Goal: Answer question/provide support: Share knowledge or assist other users

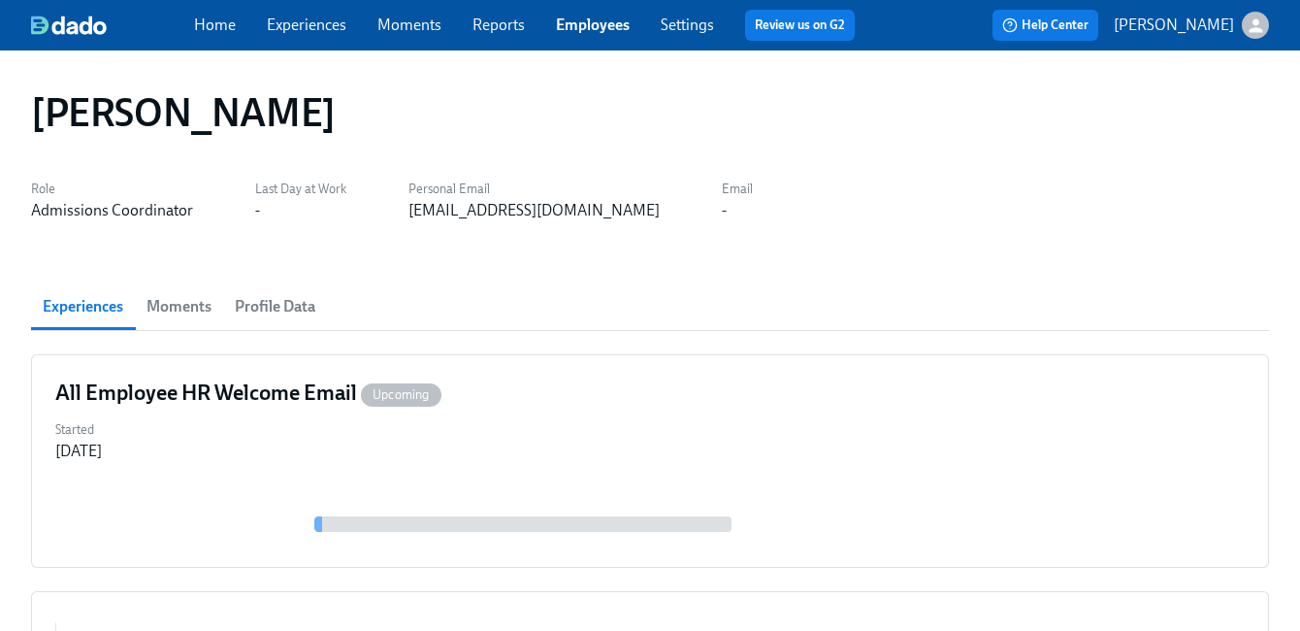
click at [601, 20] on link "Employees" at bounding box center [593, 25] width 74 height 18
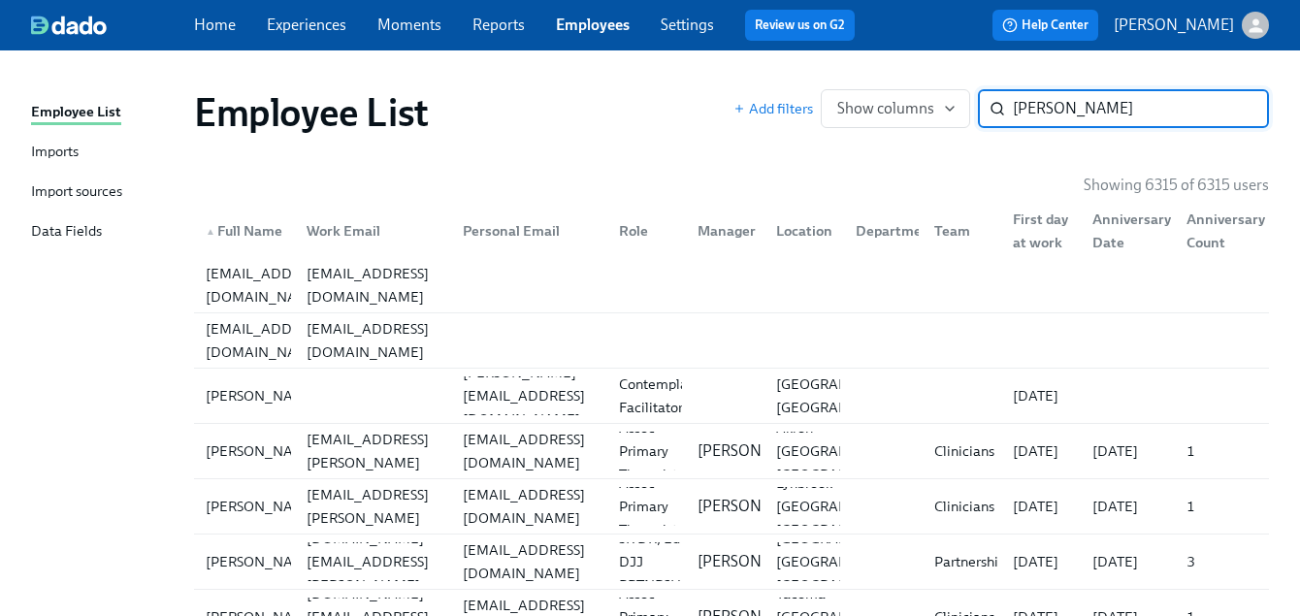
type input "[PERSON_NAME]"
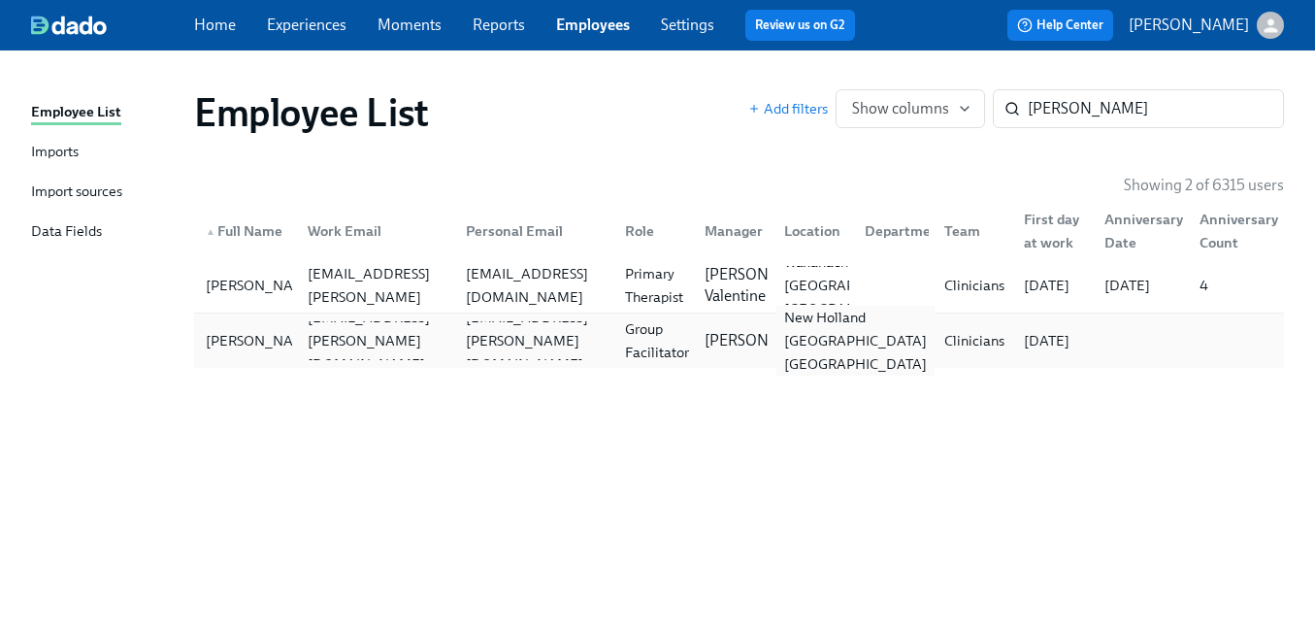
click at [778, 326] on div "New Holland [GEOGRAPHIC_DATA] [GEOGRAPHIC_DATA]" at bounding box center [855, 341] width 158 height 70
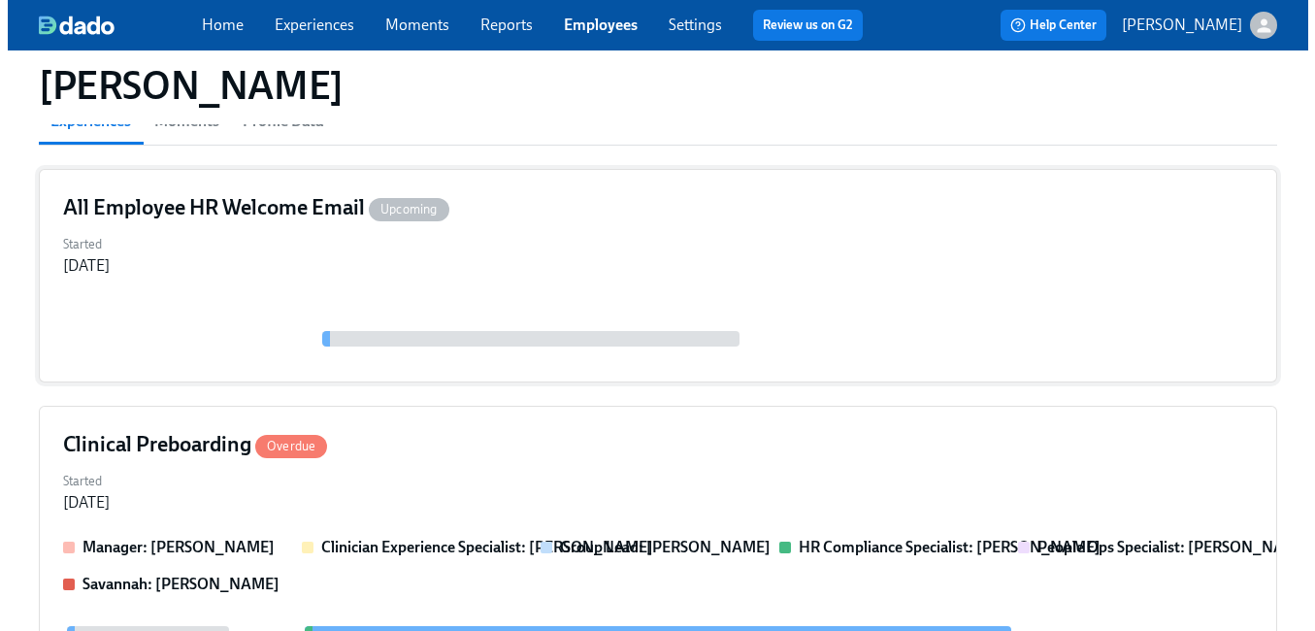
scroll to position [276, 0]
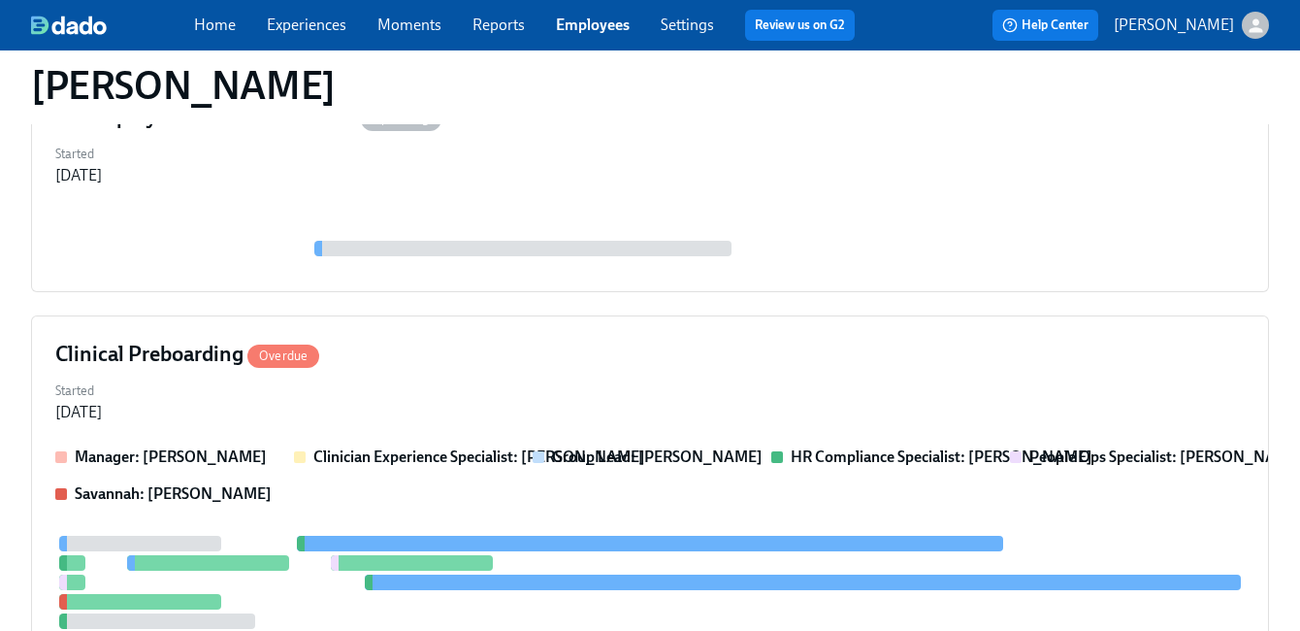
click at [814, 307] on div "All Employee HR Welcome Email Upcoming Started [DATE] Clinical Preboarding Over…" at bounding box center [650, 497] width 1238 height 836
click at [800, 334] on div "Clinical Preboarding Overdue Started [DATE] Manager: [PERSON_NAME] Clinician Ex…" at bounding box center [650, 615] width 1238 height 600
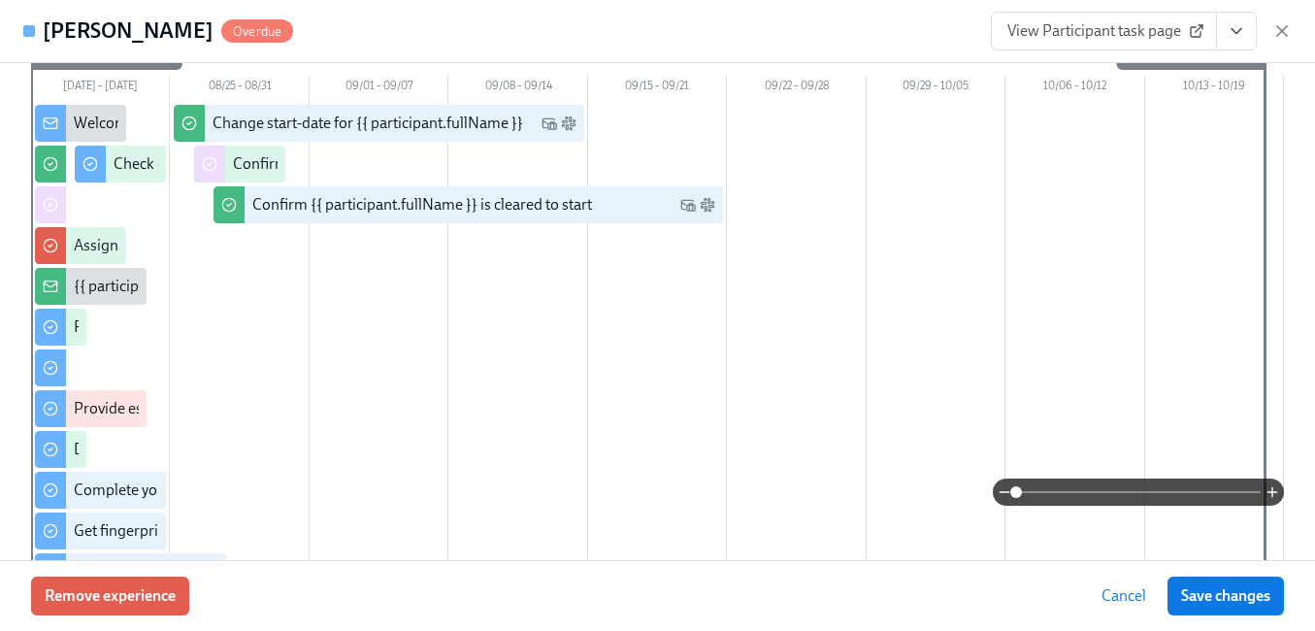
scroll to position [297, 0]
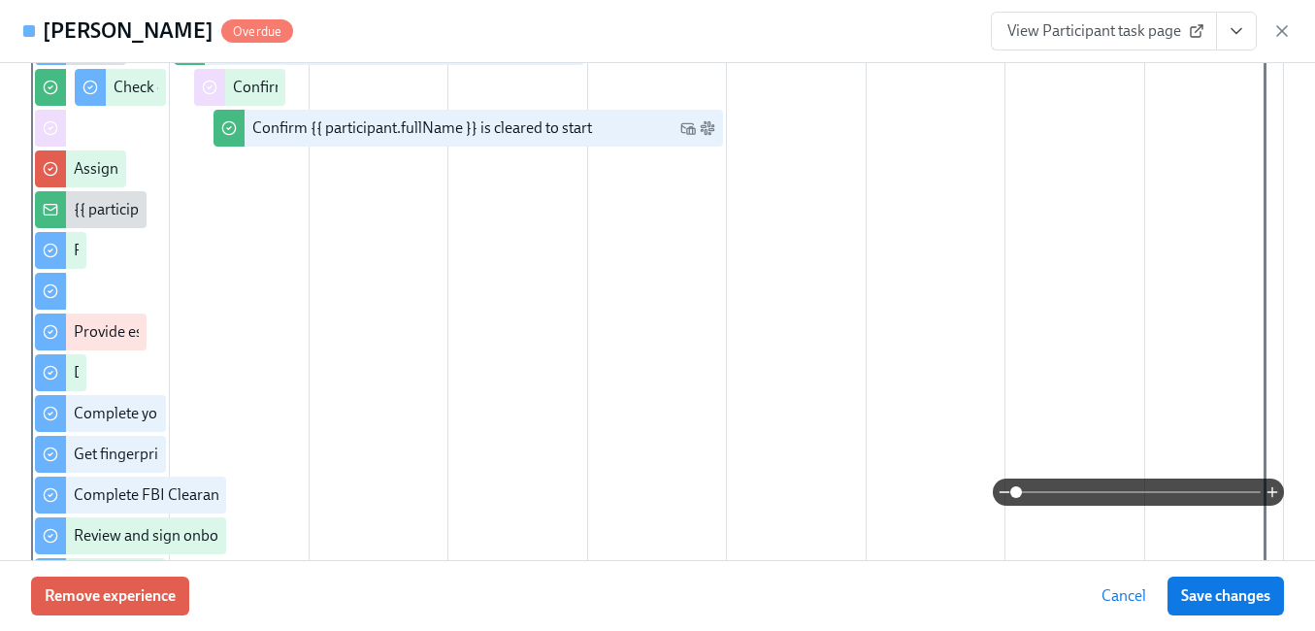
click at [1239, 28] on icon "View task page" at bounding box center [1236, 30] width 19 height 19
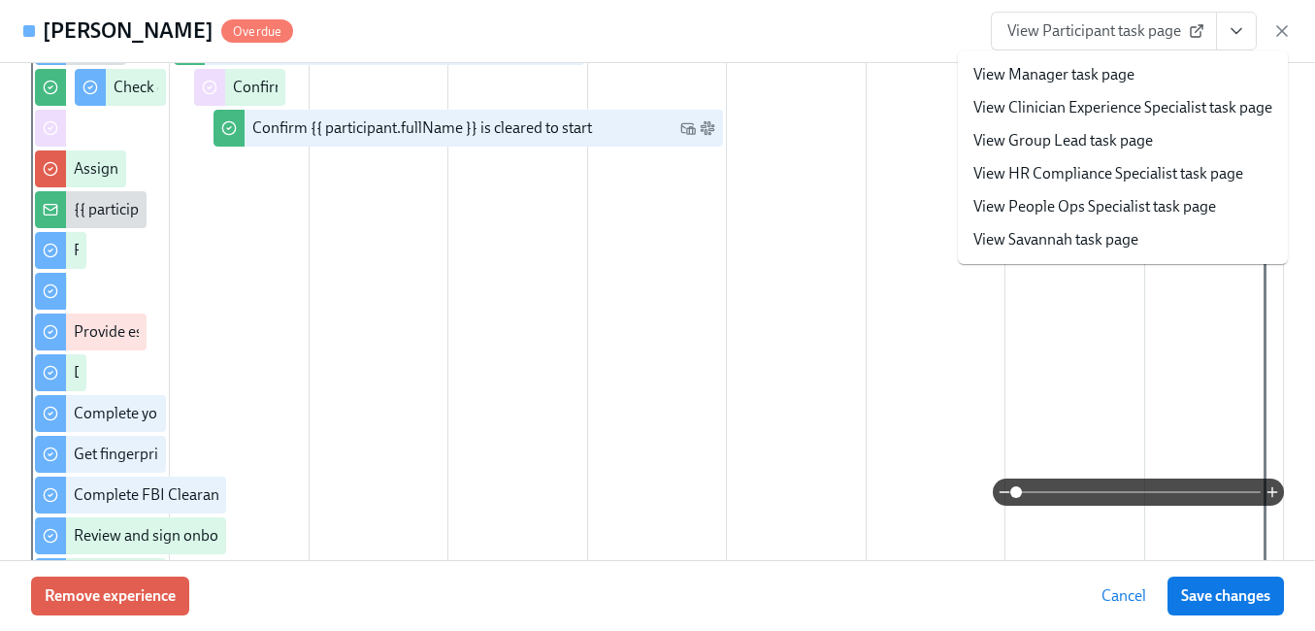
click at [723, 293] on div at bounding box center [657, 354] width 1253 height 652
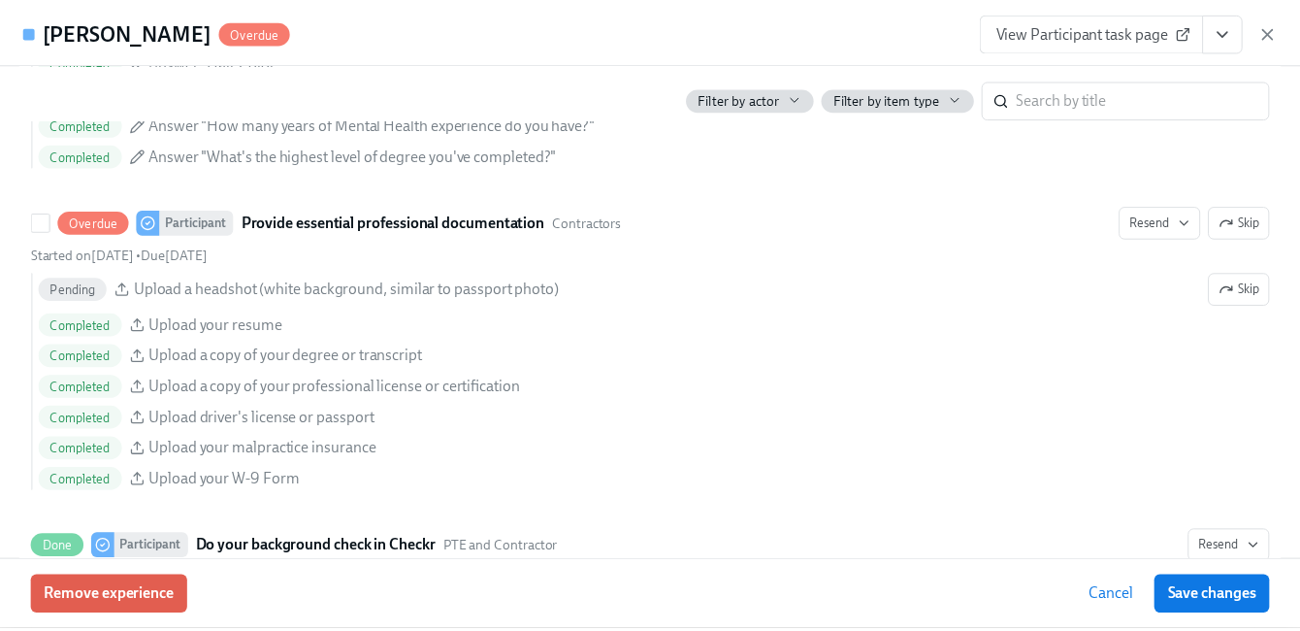
scroll to position [2135, 0]
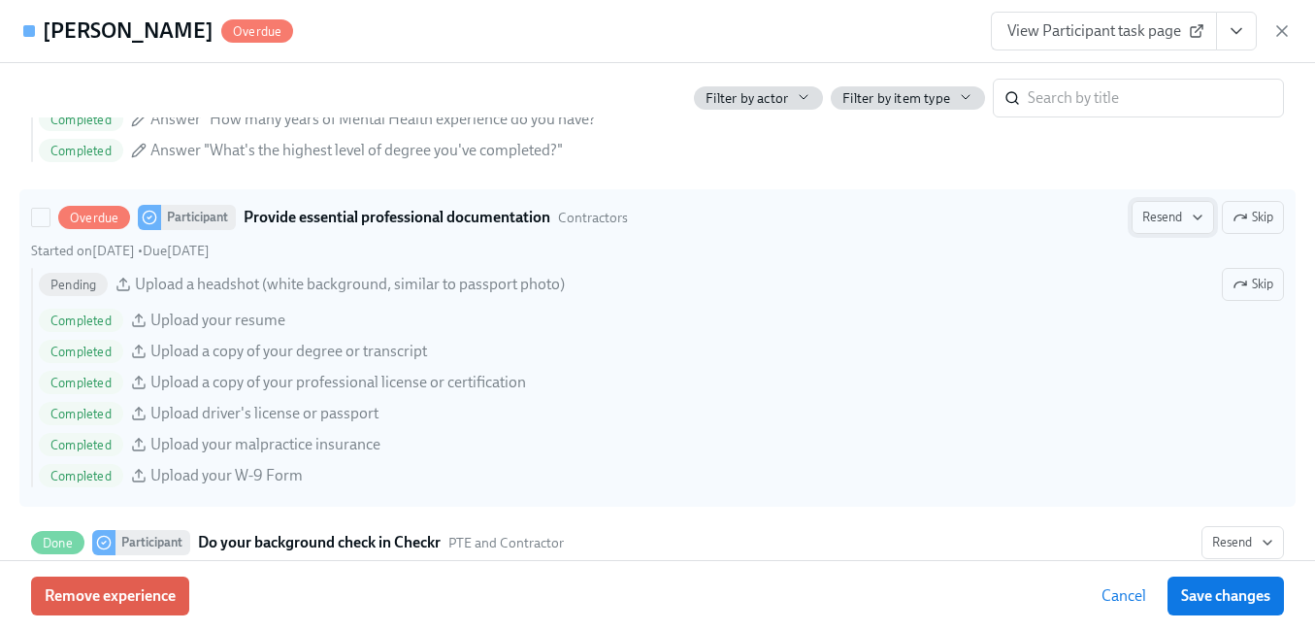
click at [1147, 217] on span "Resend" at bounding box center [1172, 217] width 61 height 19
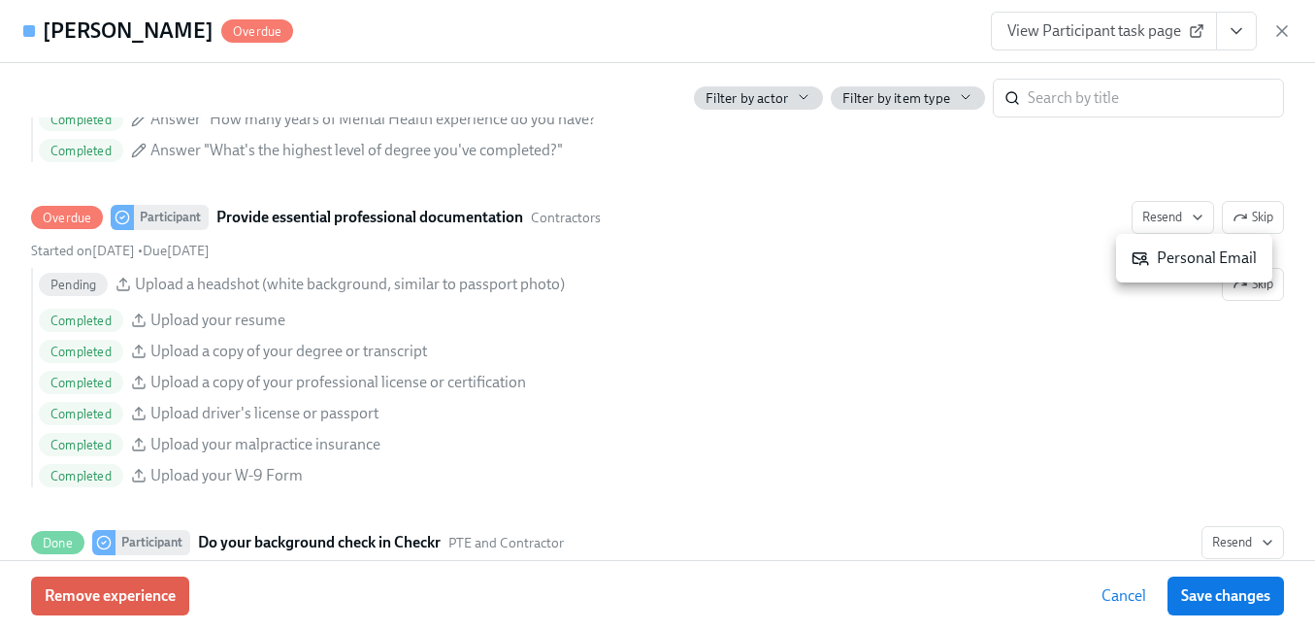
click at [1146, 258] on icon at bounding box center [1139, 257] width 17 height 17
click at [1231, 596] on span "Save changes" at bounding box center [1225, 595] width 89 height 19
click at [1264, 17] on div "View Participant task page" at bounding box center [1141, 31] width 301 height 39
click at [1281, 24] on icon "button" at bounding box center [1281, 30] width 19 height 19
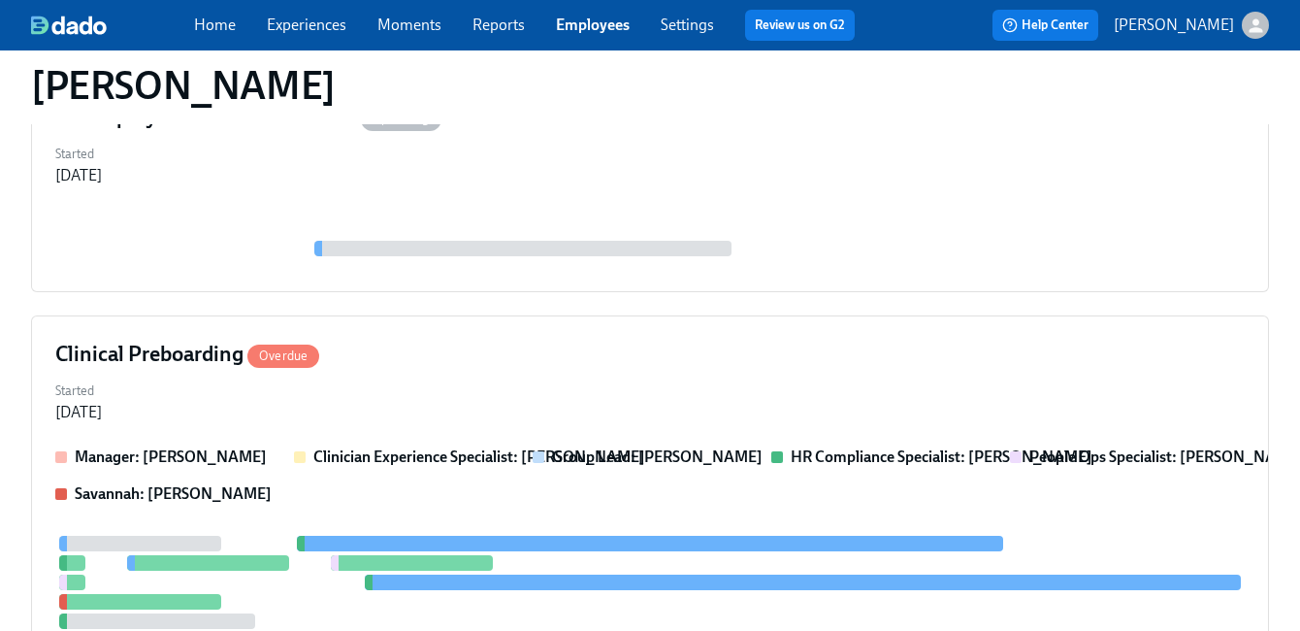
click at [599, 25] on link "Employees" at bounding box center [593, 25] width 74 height 18
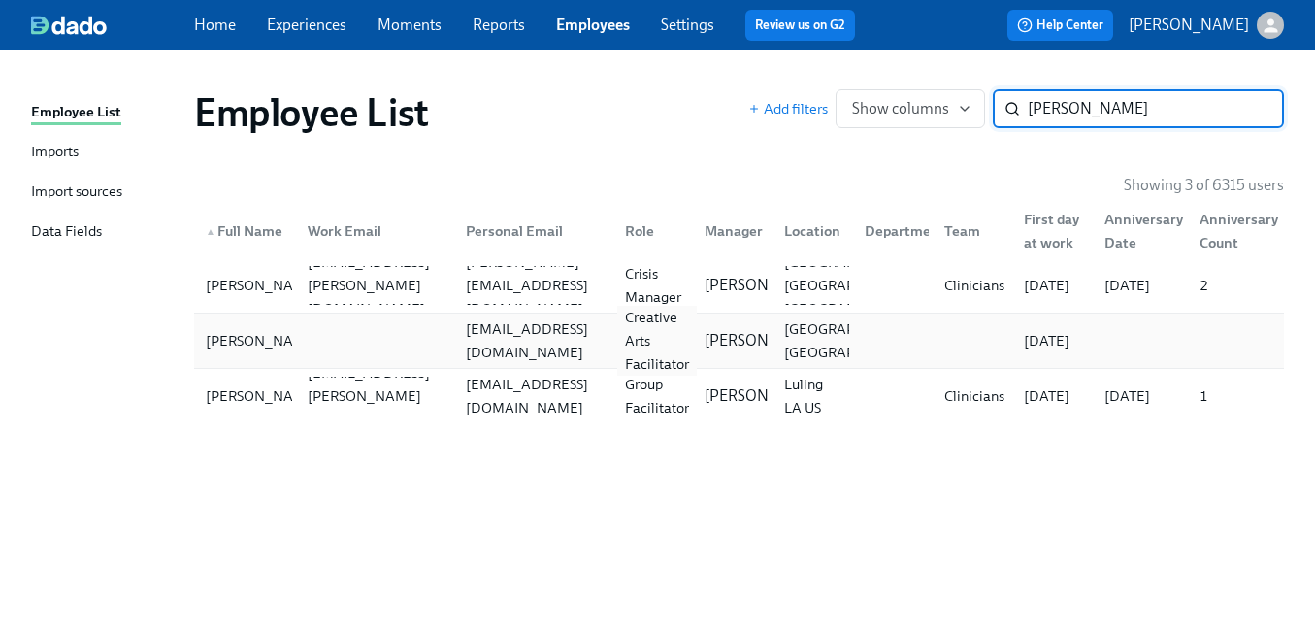
type input "maya g"
click at [640, 331] on div "Creative Arts Facilitator" at bounding box center [657, 341] width 80 height 70
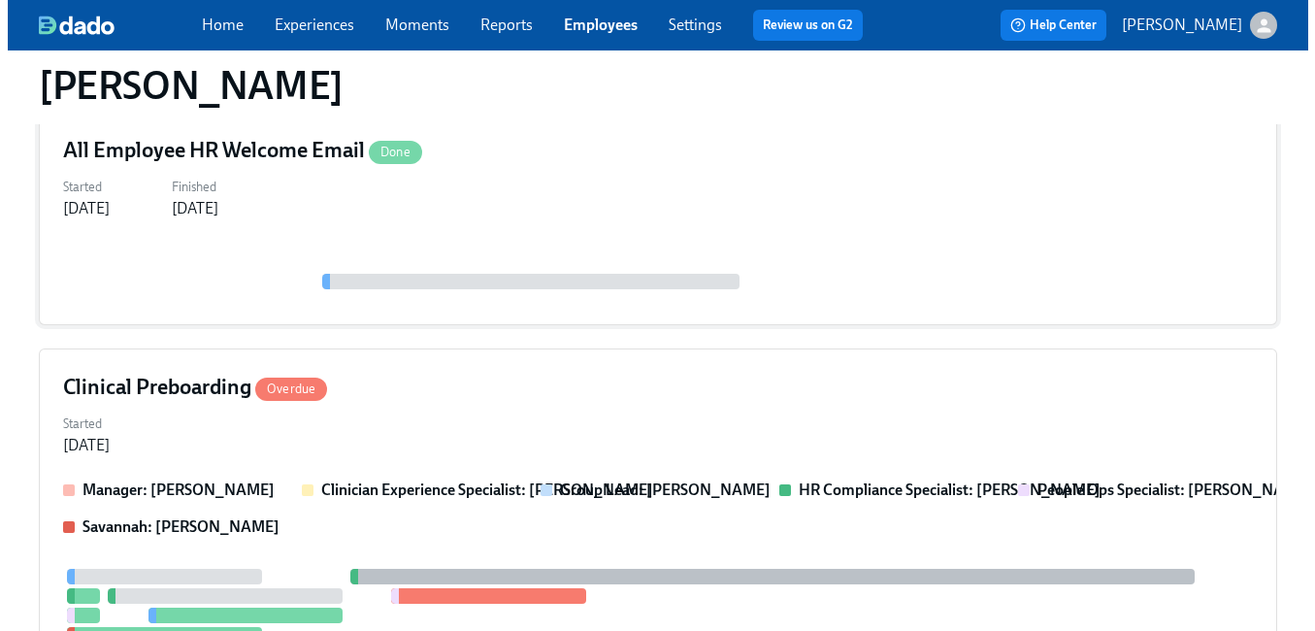
scroll to position [270, 0]
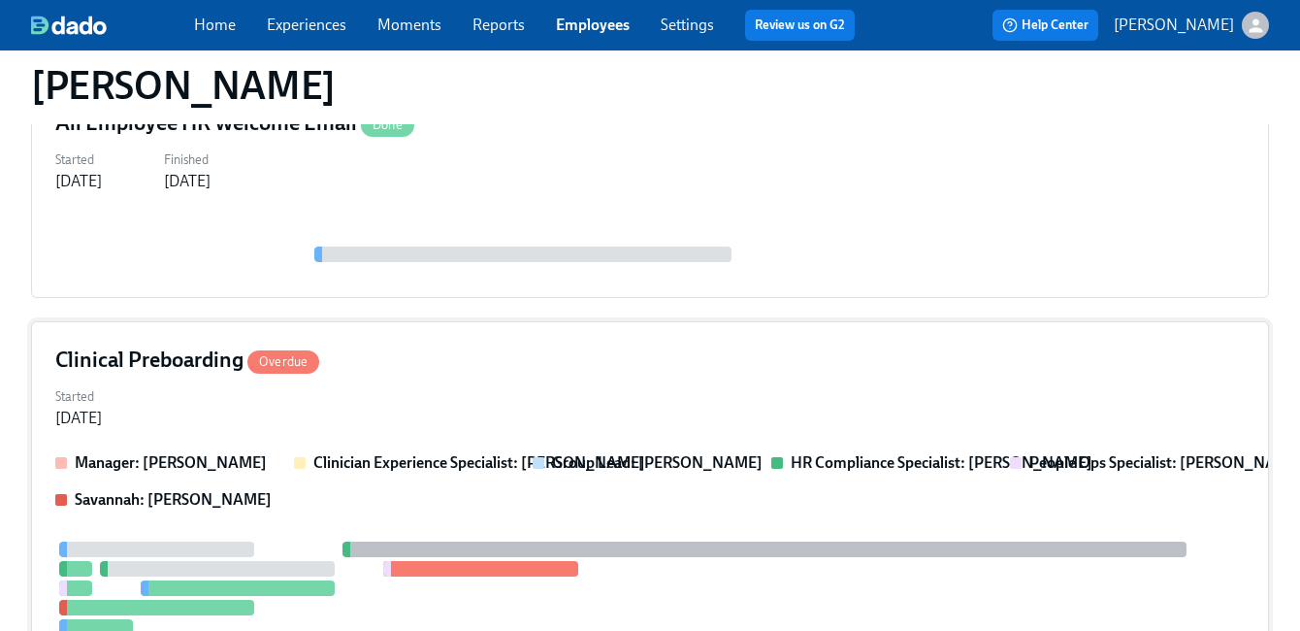
click at [554, 396] on div "Started Jul 21, 2025" at bounding box center [650, 405] width 1190 height 47
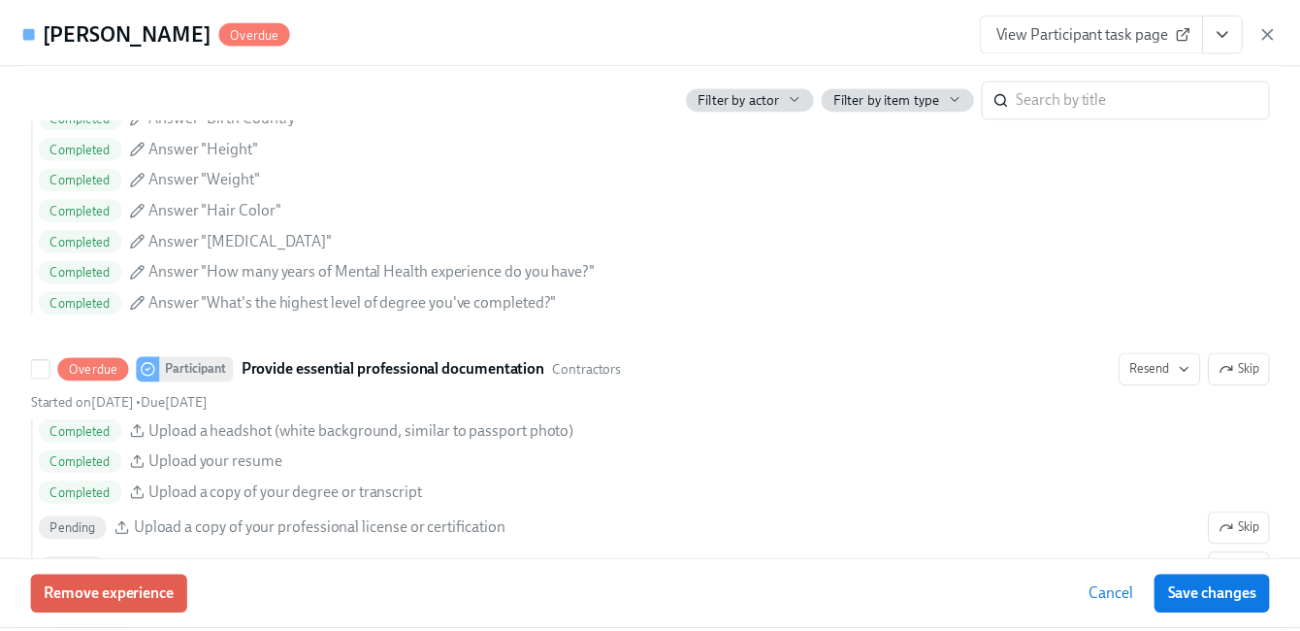
scroll to position [2114, 0]
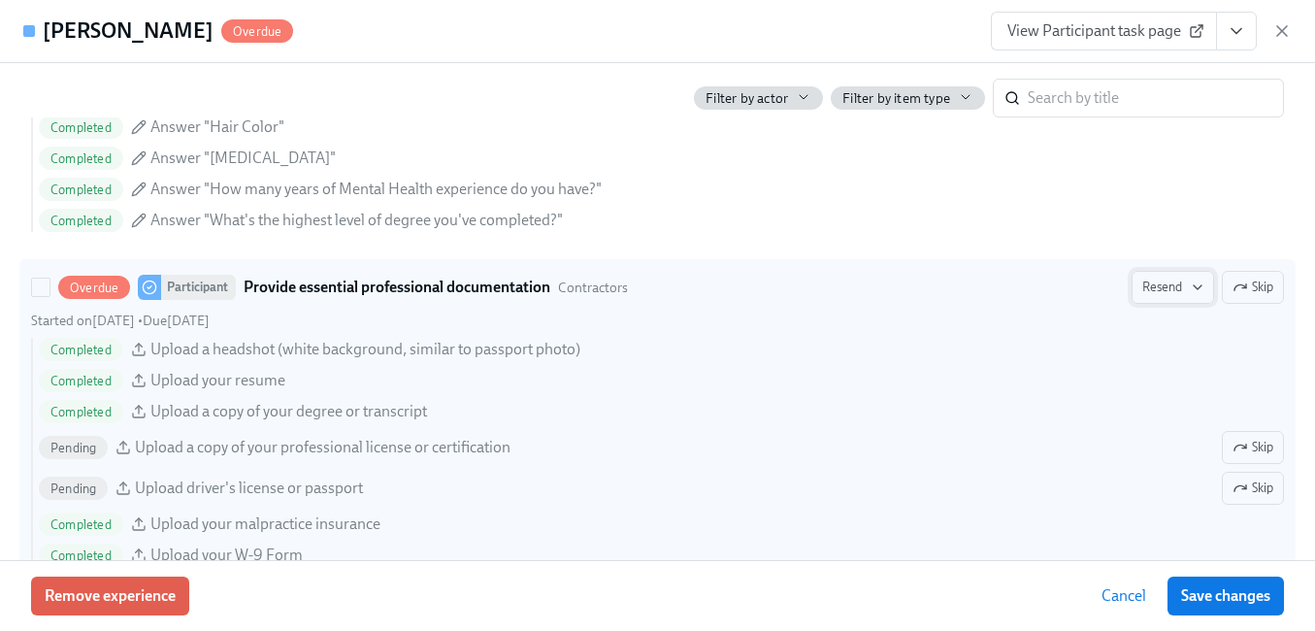
click at [1155, 287] on span "Resend" at bounding box center [1172, 287] width 61 height 19
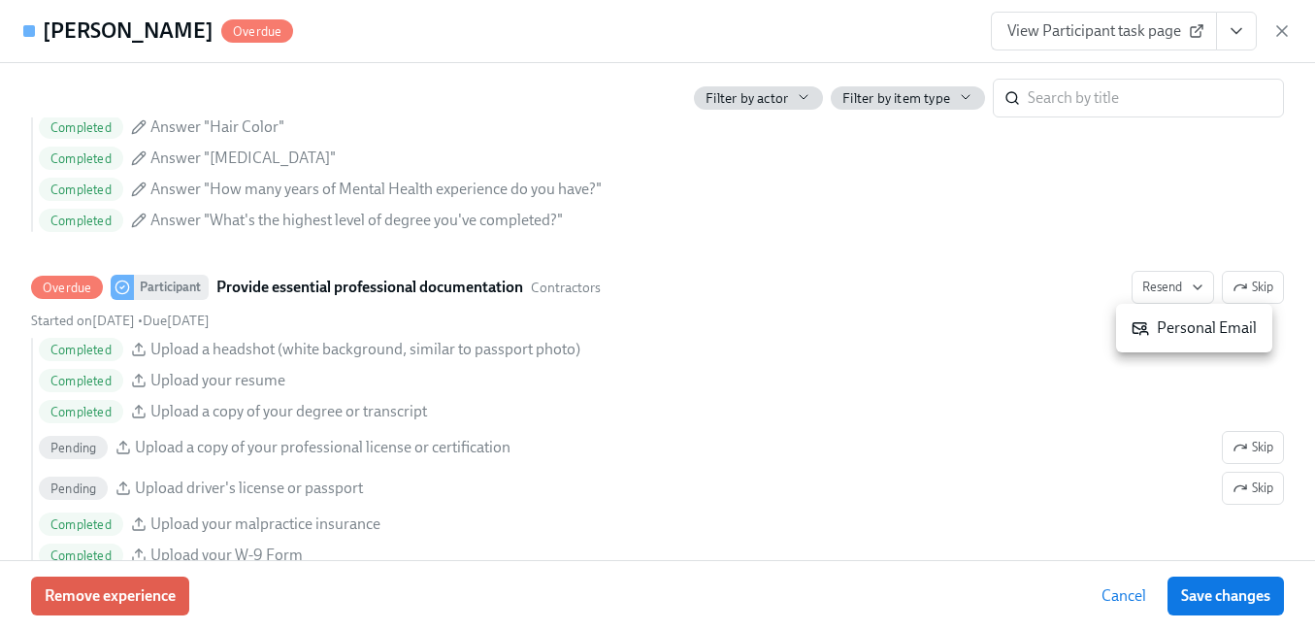
click at [1137, 326] on icon at bounding box center [1139, 327] width 17 height 17
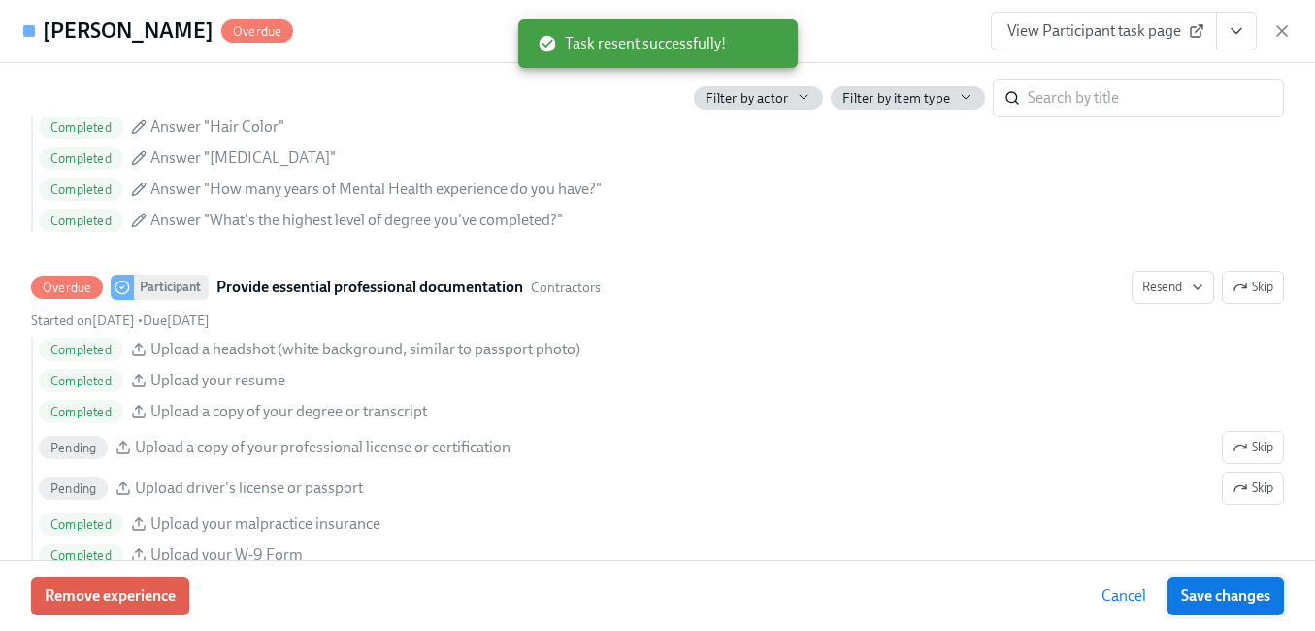
click at [1211, 597] on span "Save changes" at bounding box center [1225, 595] width 89 height 19
click at [1283, 27] on icon "button" at bounding box center [1281, 30] width 19 height 19
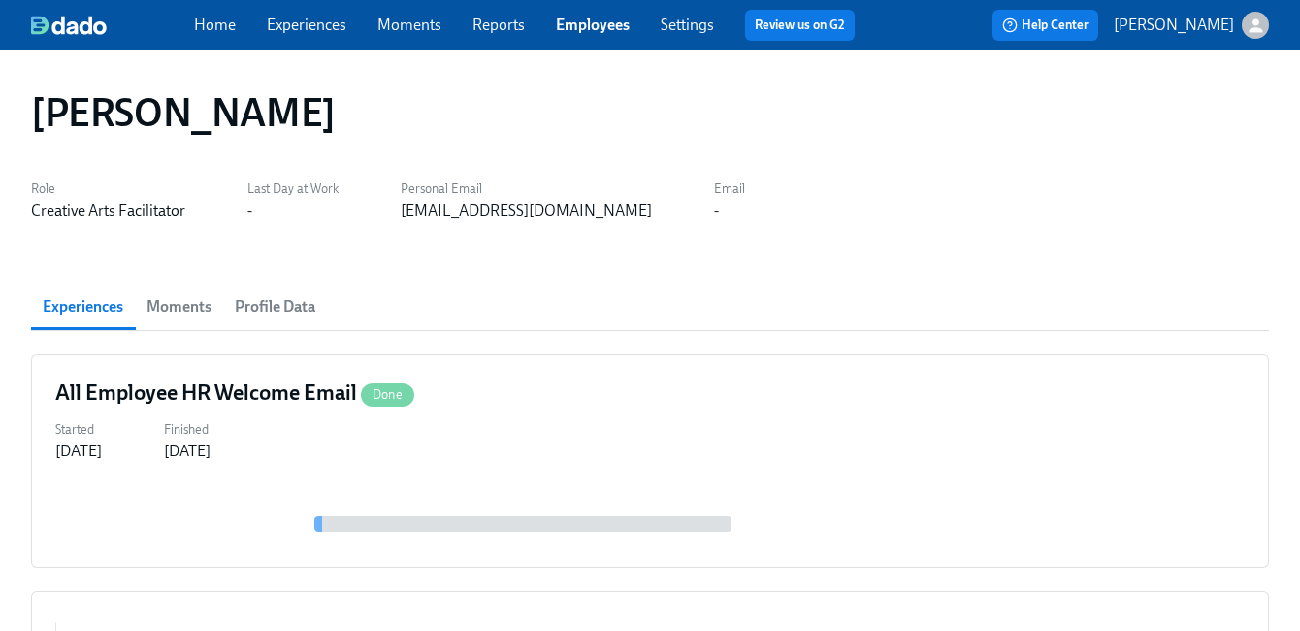
click at [580, 20] on link "Employees" at bounding box center [593, 25] width 74 height 18
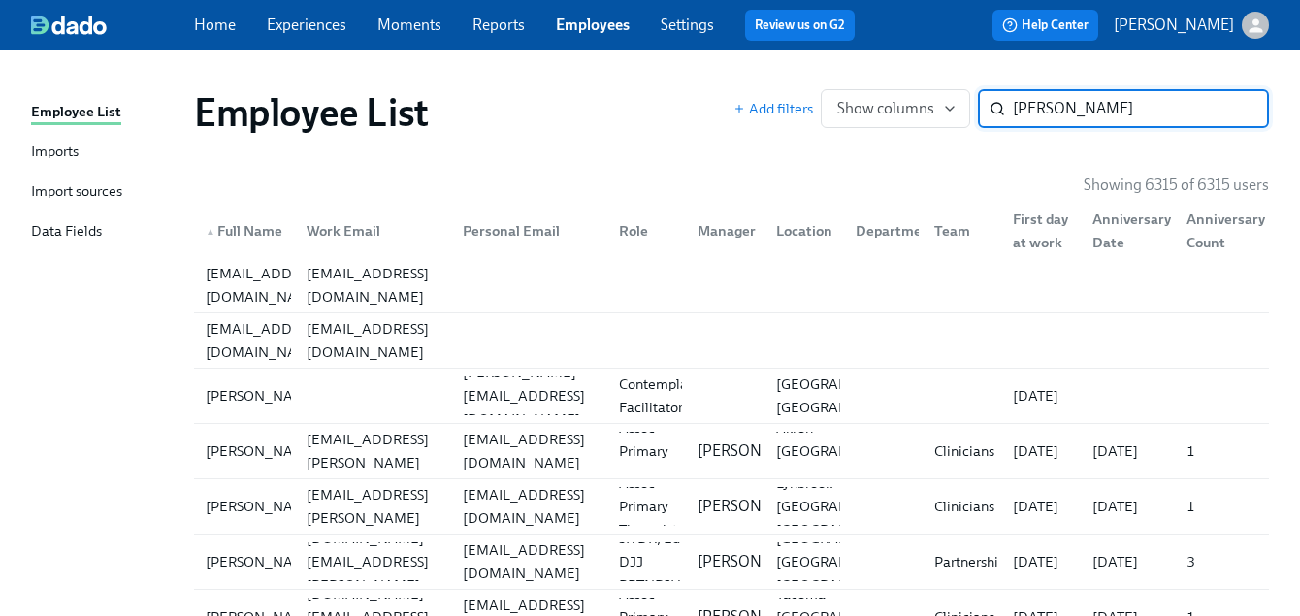
type input "[PERSON_NAME]"
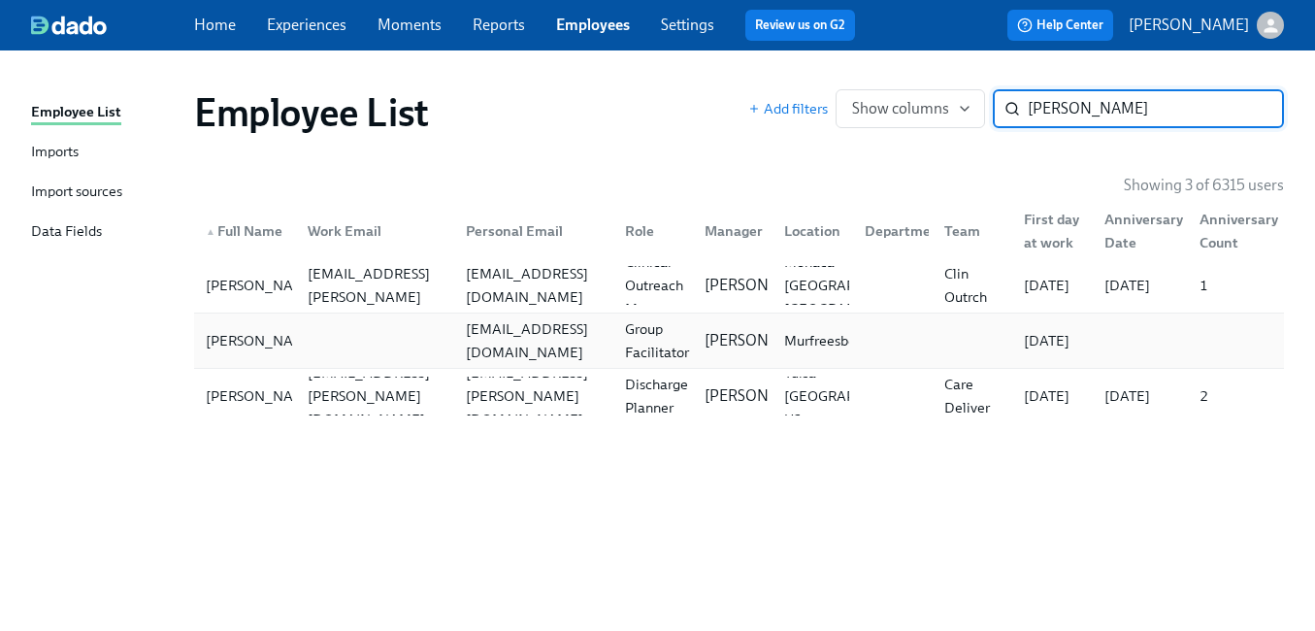
click at [664, 344] on div "Group Facilitator" at bounding box center [657, 340] width 80 height 47
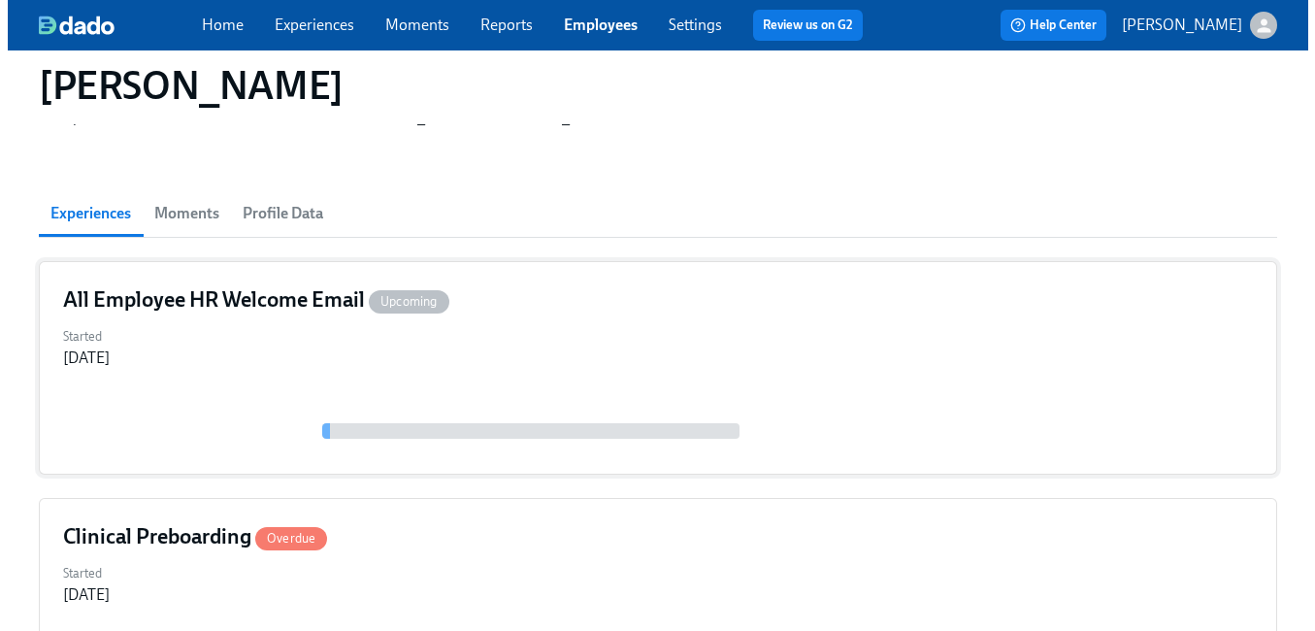
scroll to position [278, 0]
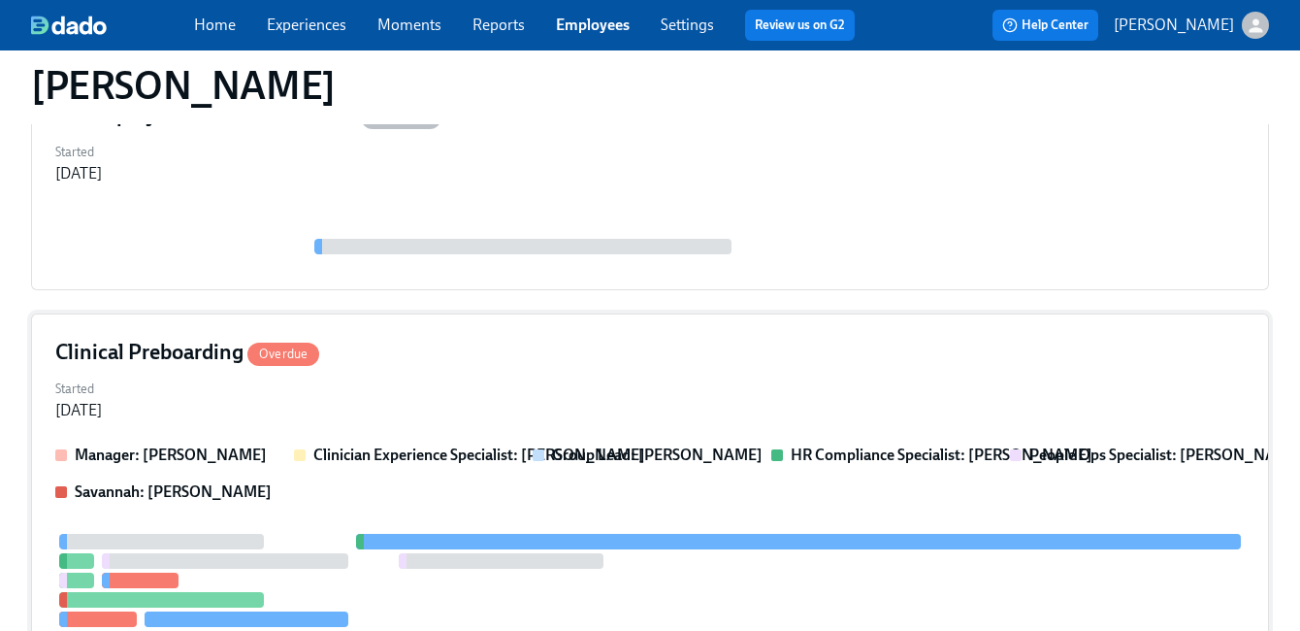
click at [637, 375] on div "Started [DATE]" at bounding box center [650, 398] width 1190 height 47
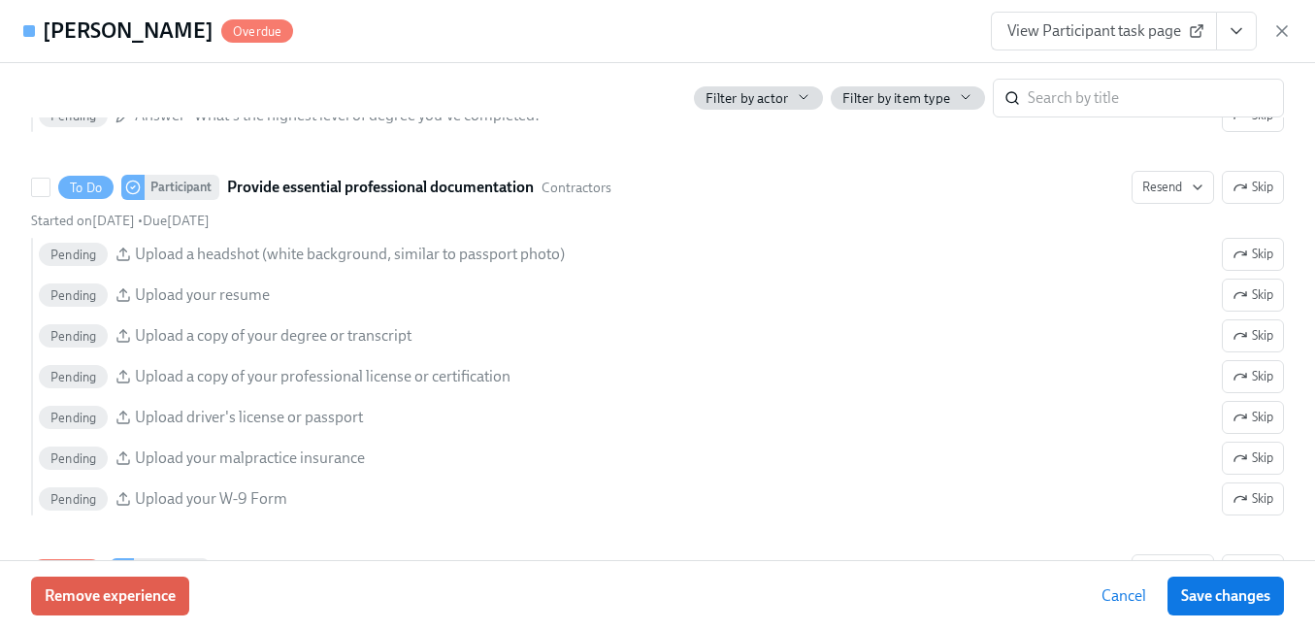
scroll to position [2222, 0]
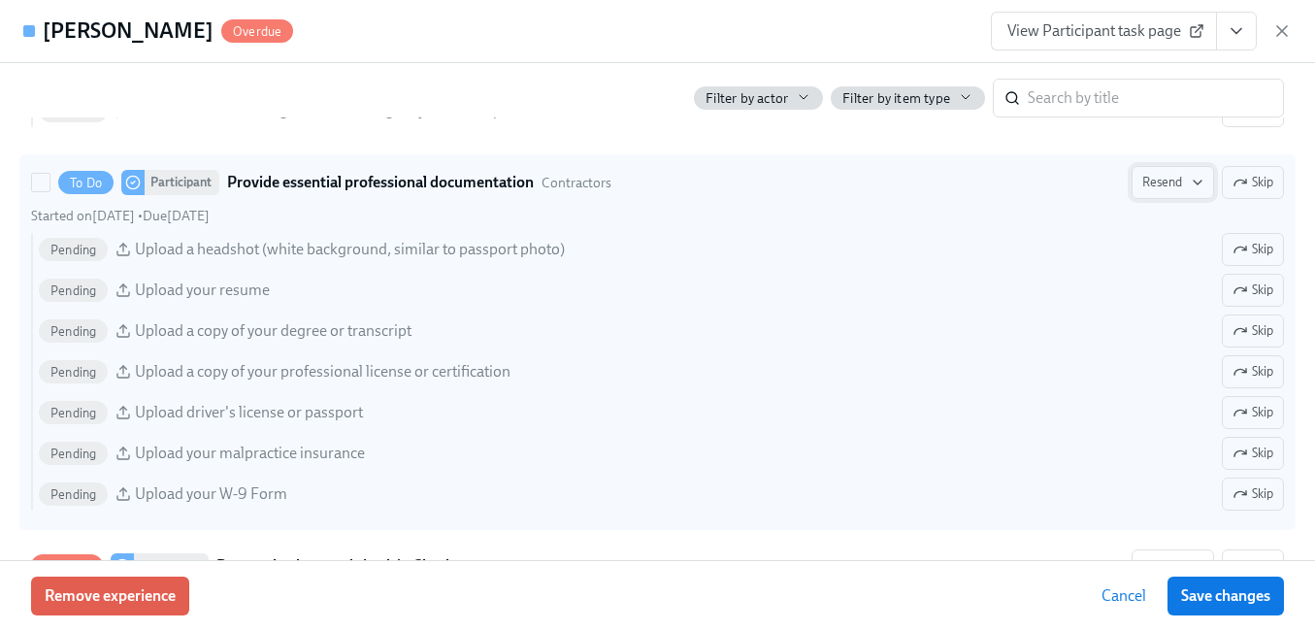
click at [1152, 188] on span "Resend" at bounding box center [1172, 182] width 61 height 19
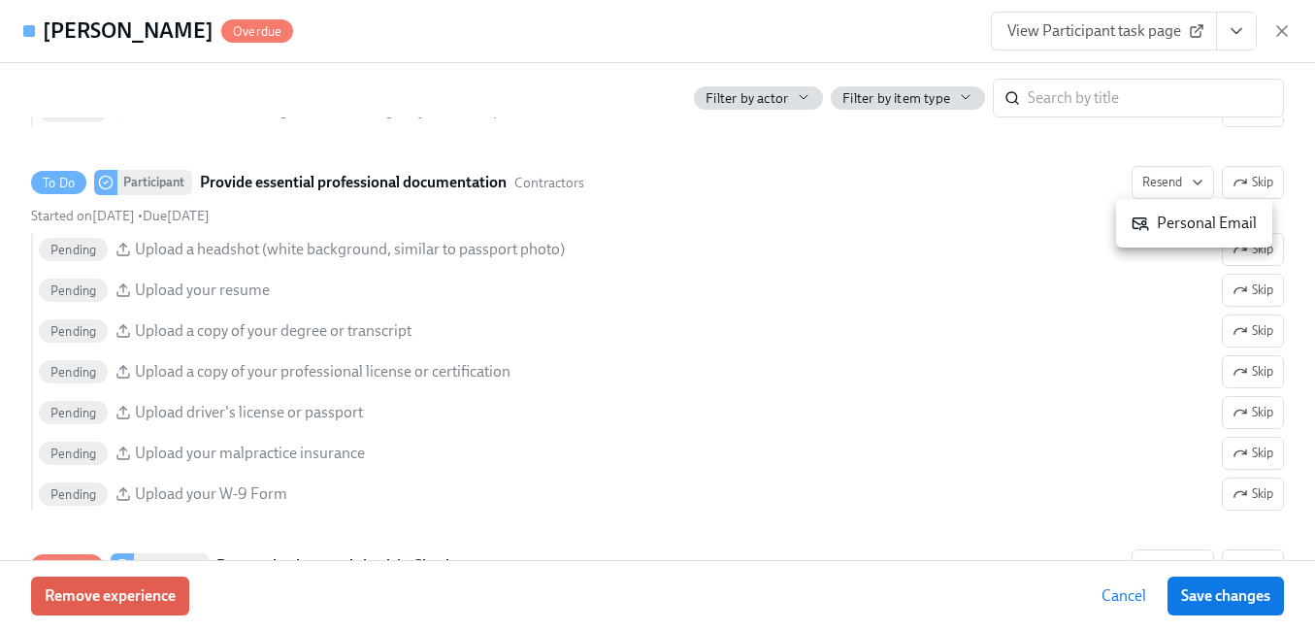
click at [1151, 232] on div "Personal Email" at bounding box center [1193, 223] width 125 height 21
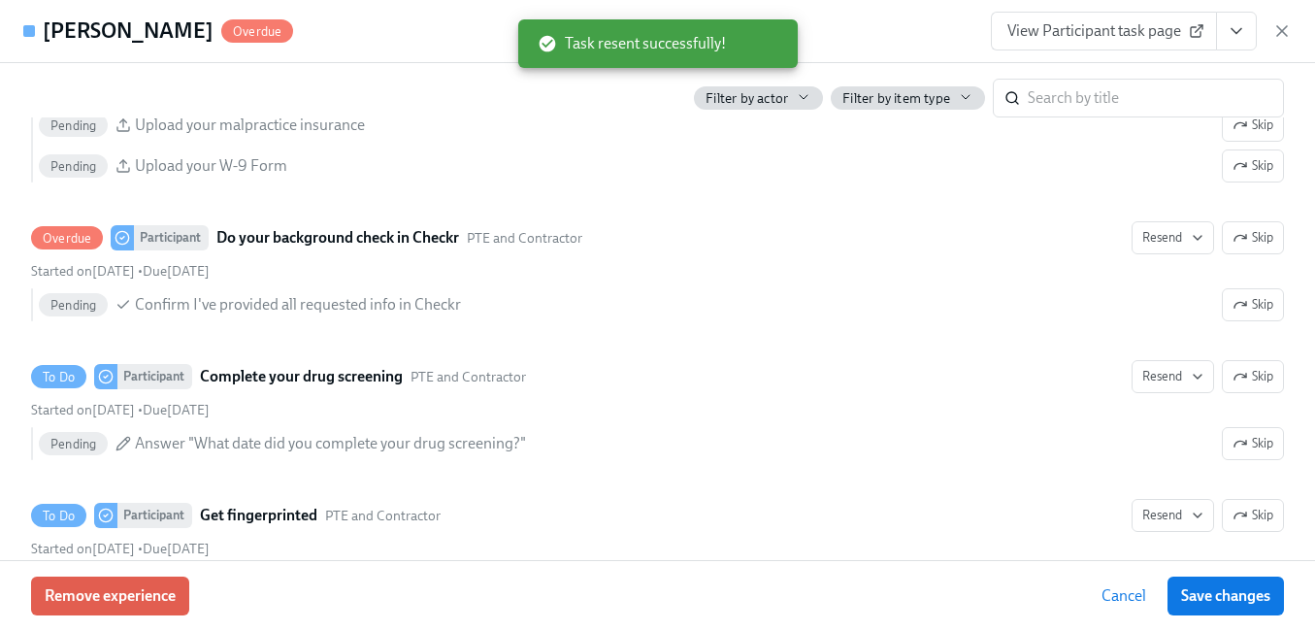
scroll to position [2558, 0]
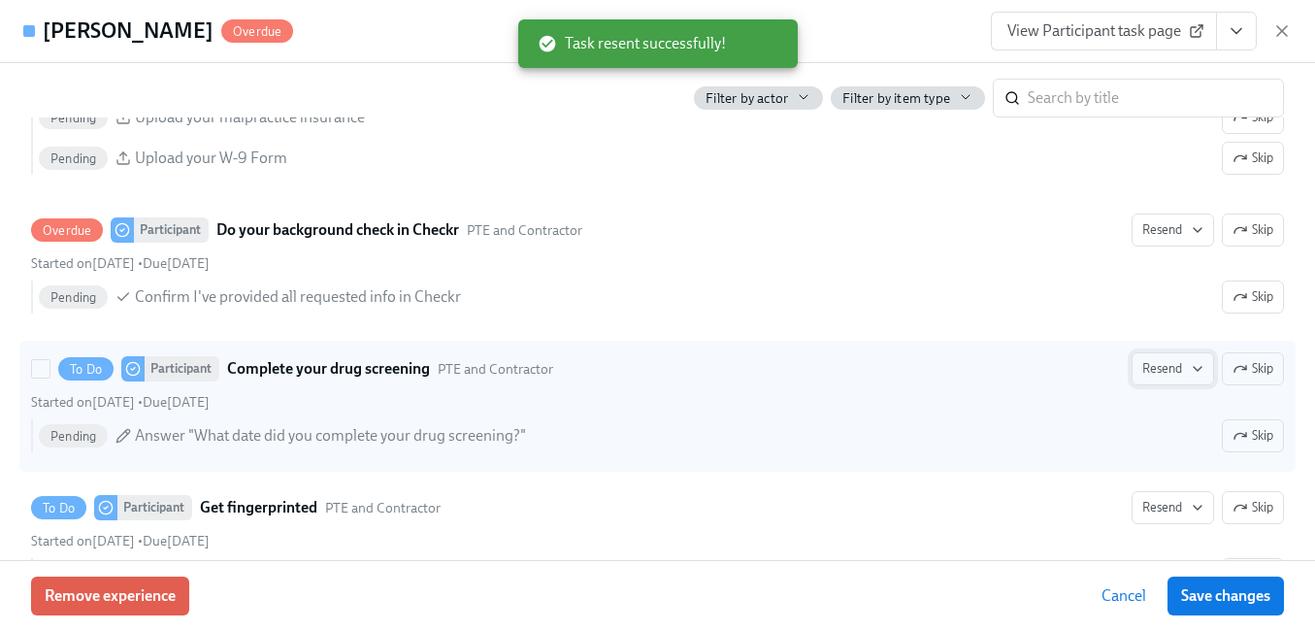
click at [1156, 366] on span "Resend" at bounding box center [1172, 368] width 61 height 19
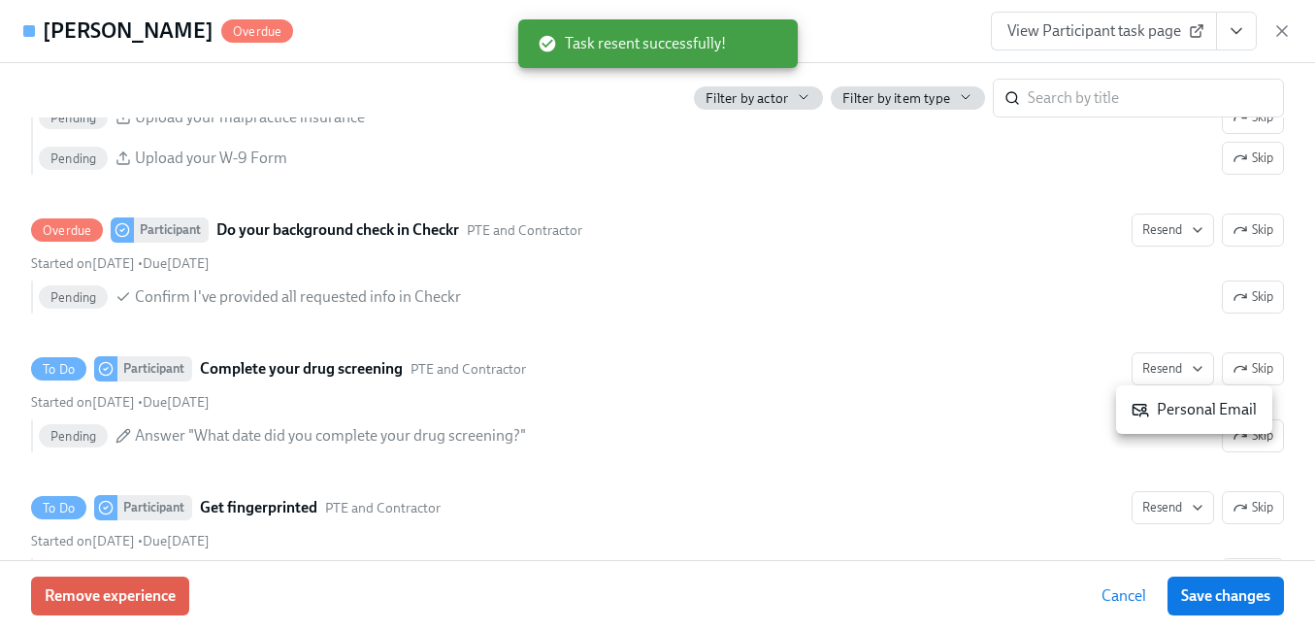
click at [1151, 407] on div "Personal Email" at bounding box center [1193, 409] width 125 height 21
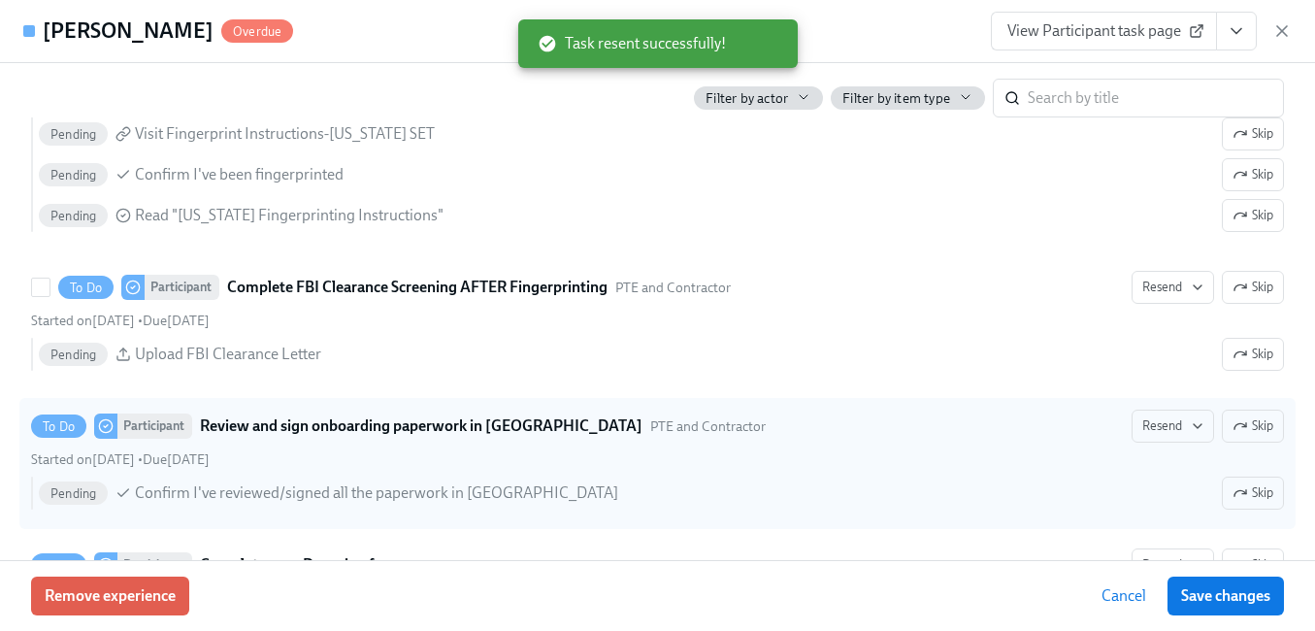
scroll to position [3091, 0]
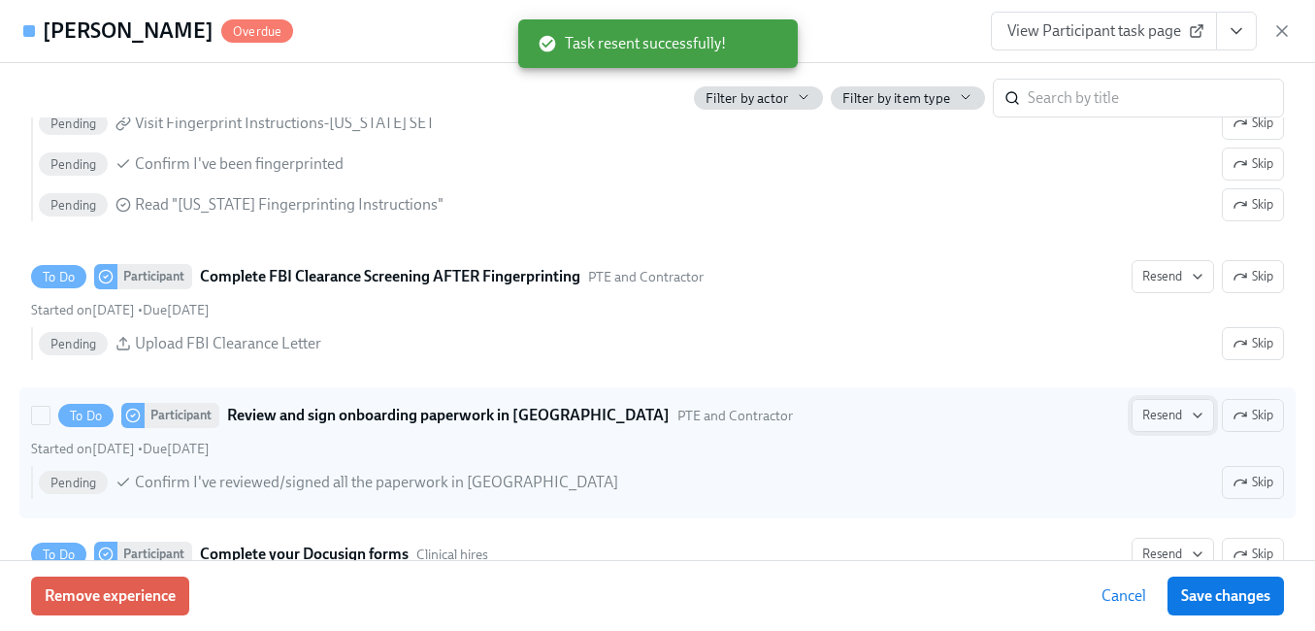
click at [1147, 417] on span "Resend" at bounding box center [1172, 415] width 61 height 19
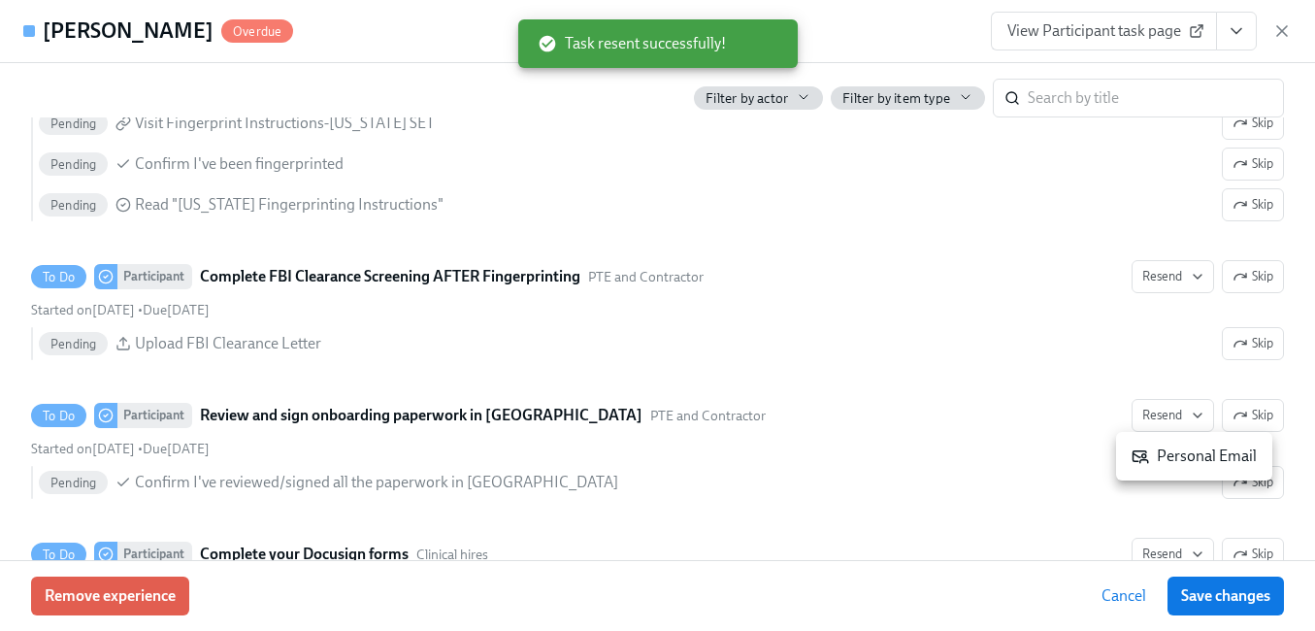
click at [1140, 455] on icon at bounding box center [1139, 455] width 17 height 17
click at [1253, 589] on span "Save changes" at bounding box center [1225, 595] width 89 height 19
